Goal: Transaction & Acquisition: Purchase product/service

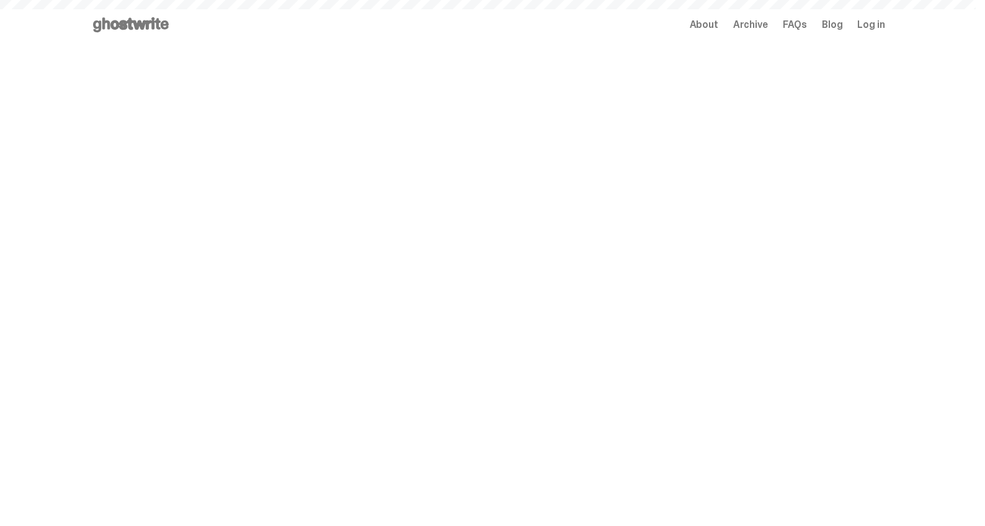
click at [761, 29] on span "Archive" at bounding box center [750, 25] width 35 height 10
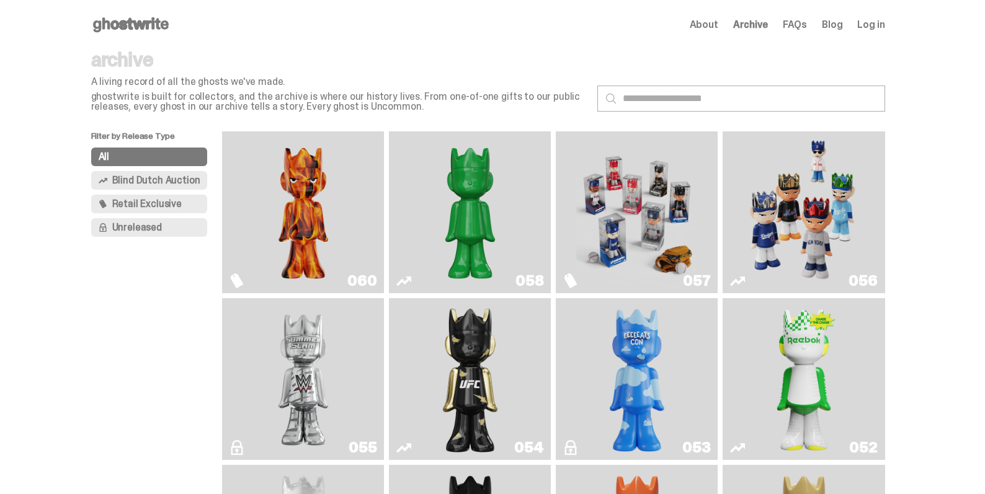
click at [786, 228] on img "Game Face (2025)" at bounding box center [804, 212] width 122 height 152
click at [629, 216] on img "Game Face (2025)" at bounding box center [637, 212] width 122 height 152
